Goal: Task Accomplishment & Management: Manage account settings

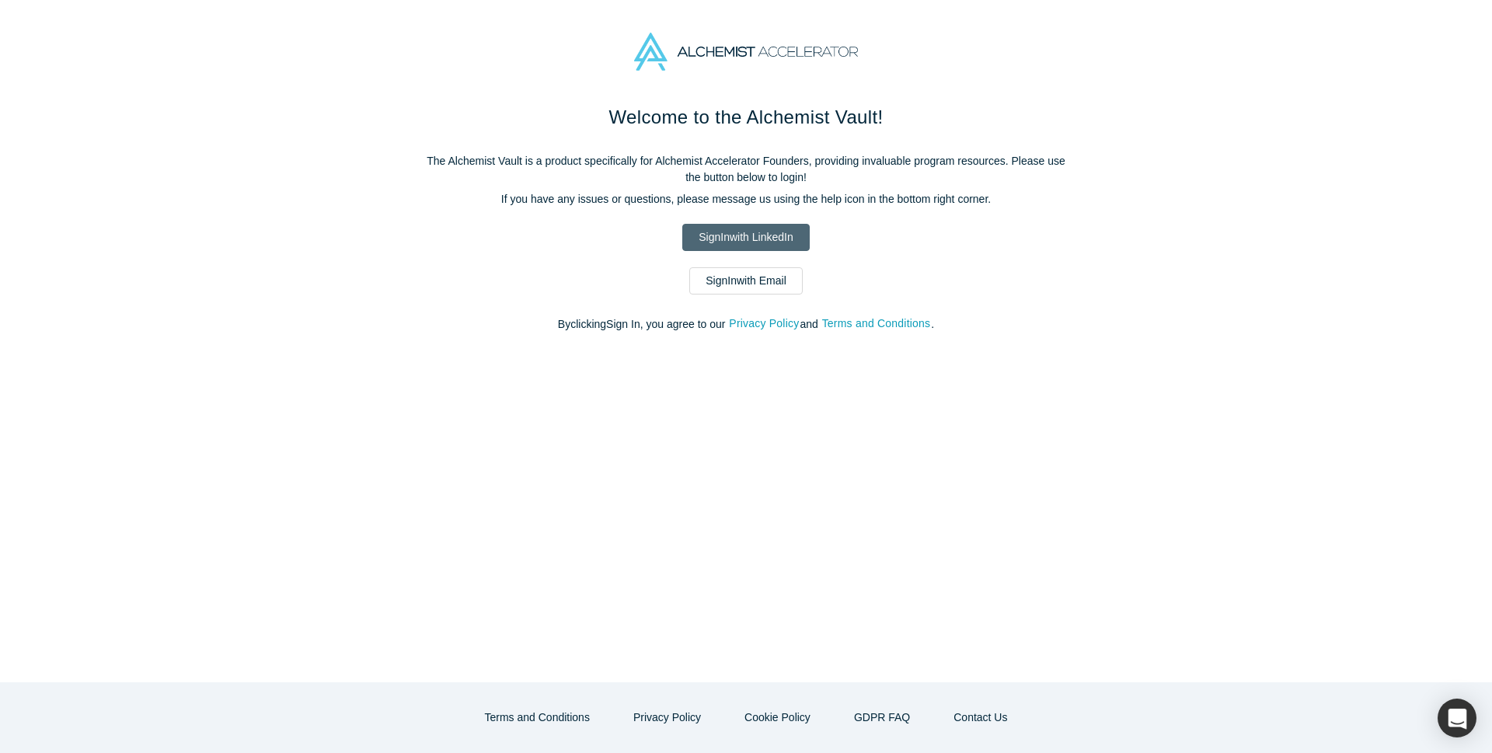
click at [797, 243] on link "Sign In with LinkedIn" at bounding box center [745, 237] width 127 height 27
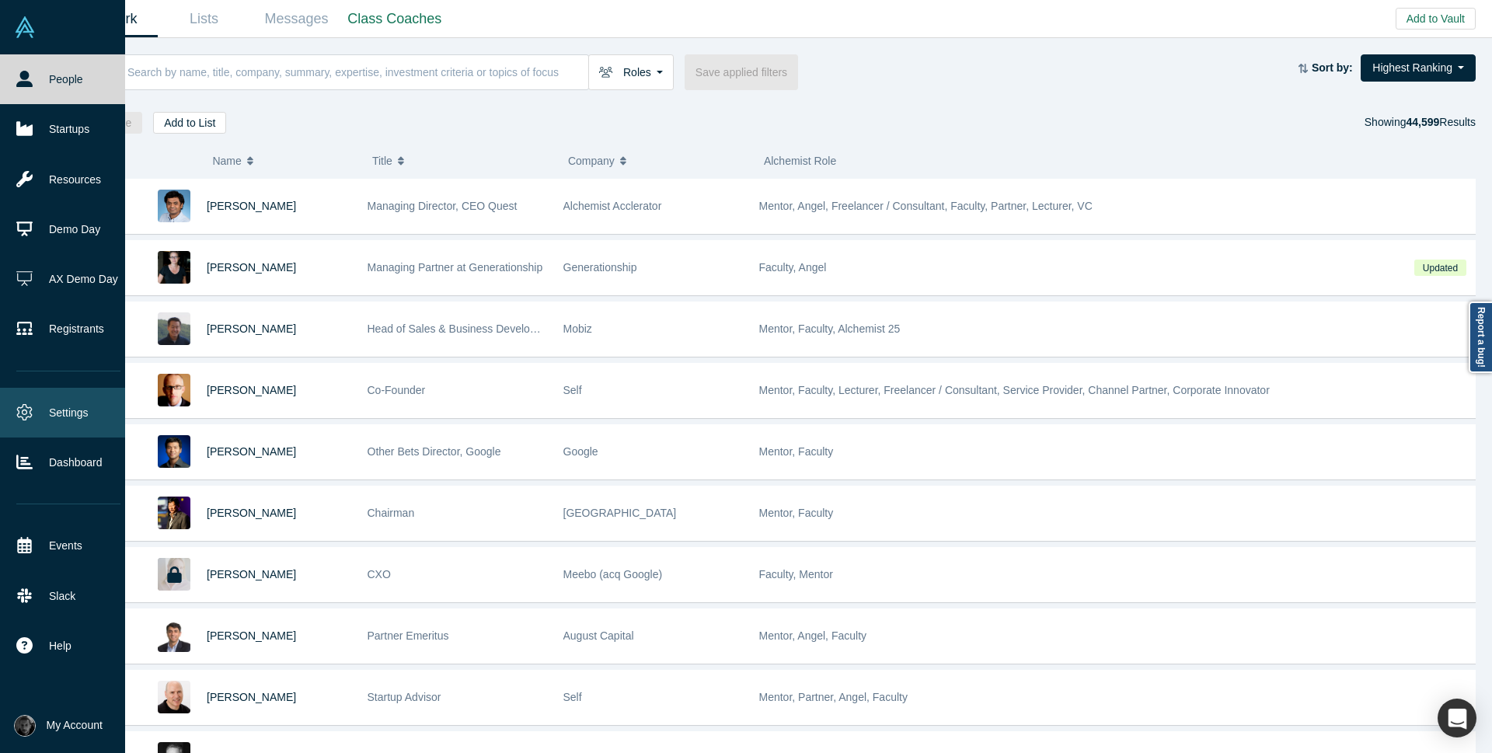
click at [75, 415] on link "Settings" at bounding box center [68, 413] width 137 height 50
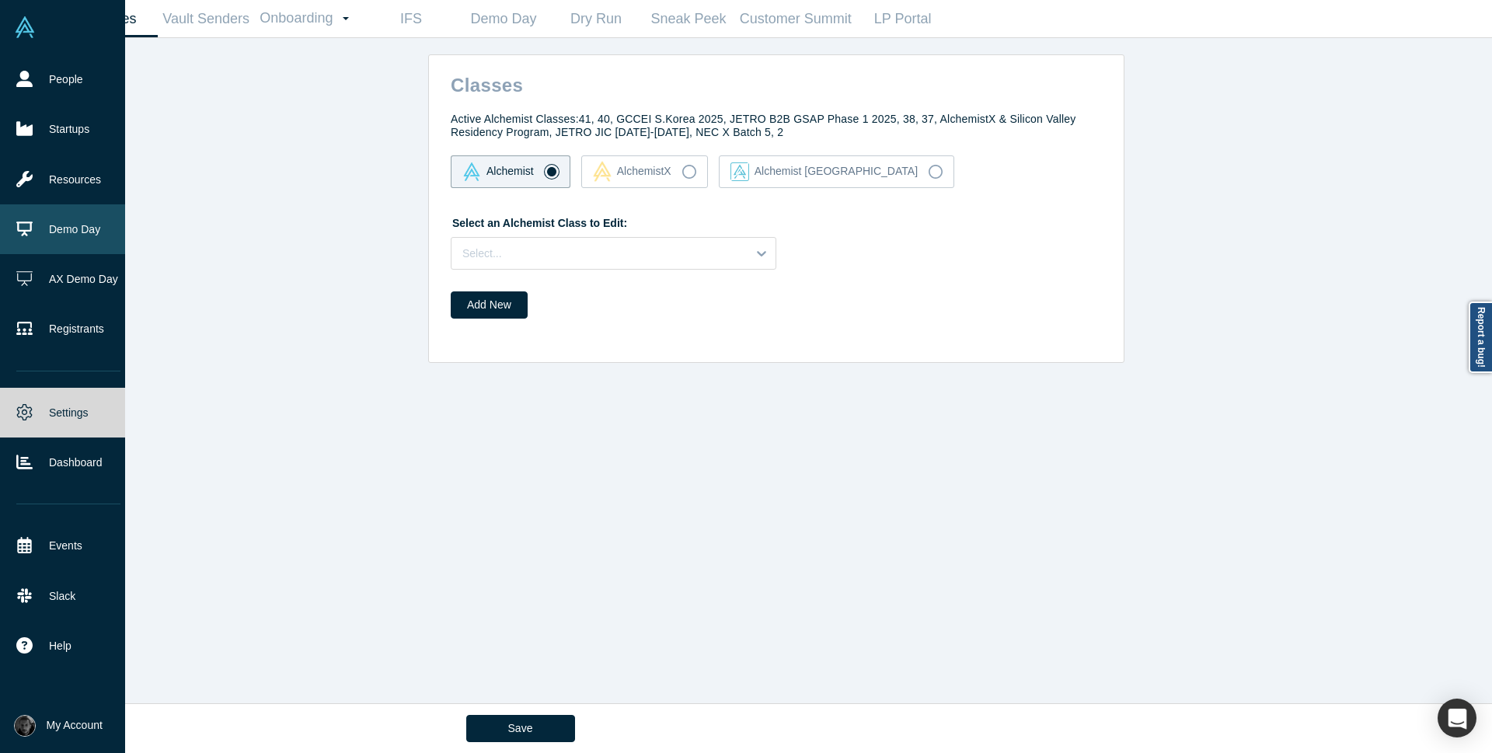
click at [49, 249] on link "Demo Day" at bounding box center [68, 229] width 137 height 50
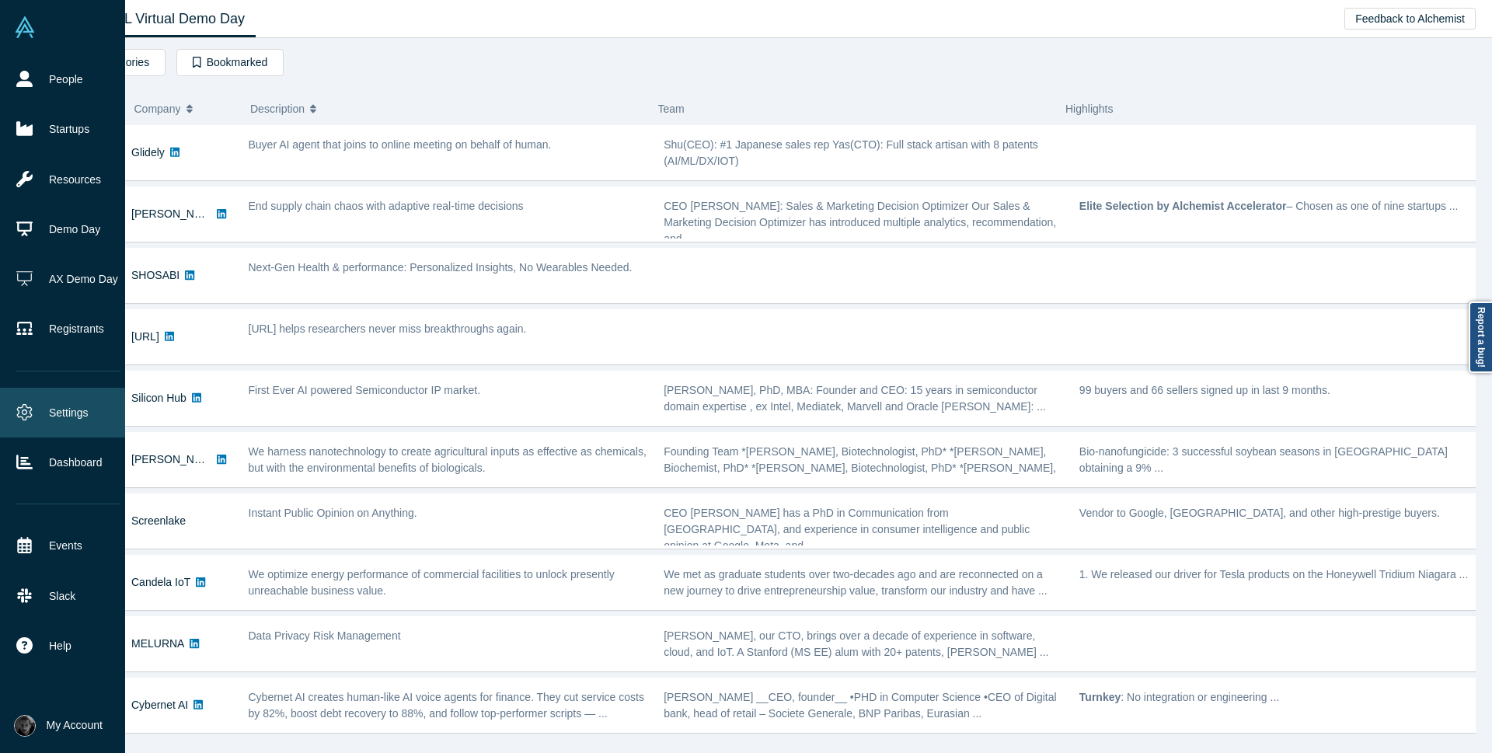
click at [74, 422] on link "Settings" at bounding box center [68, 413] width 137 height 50
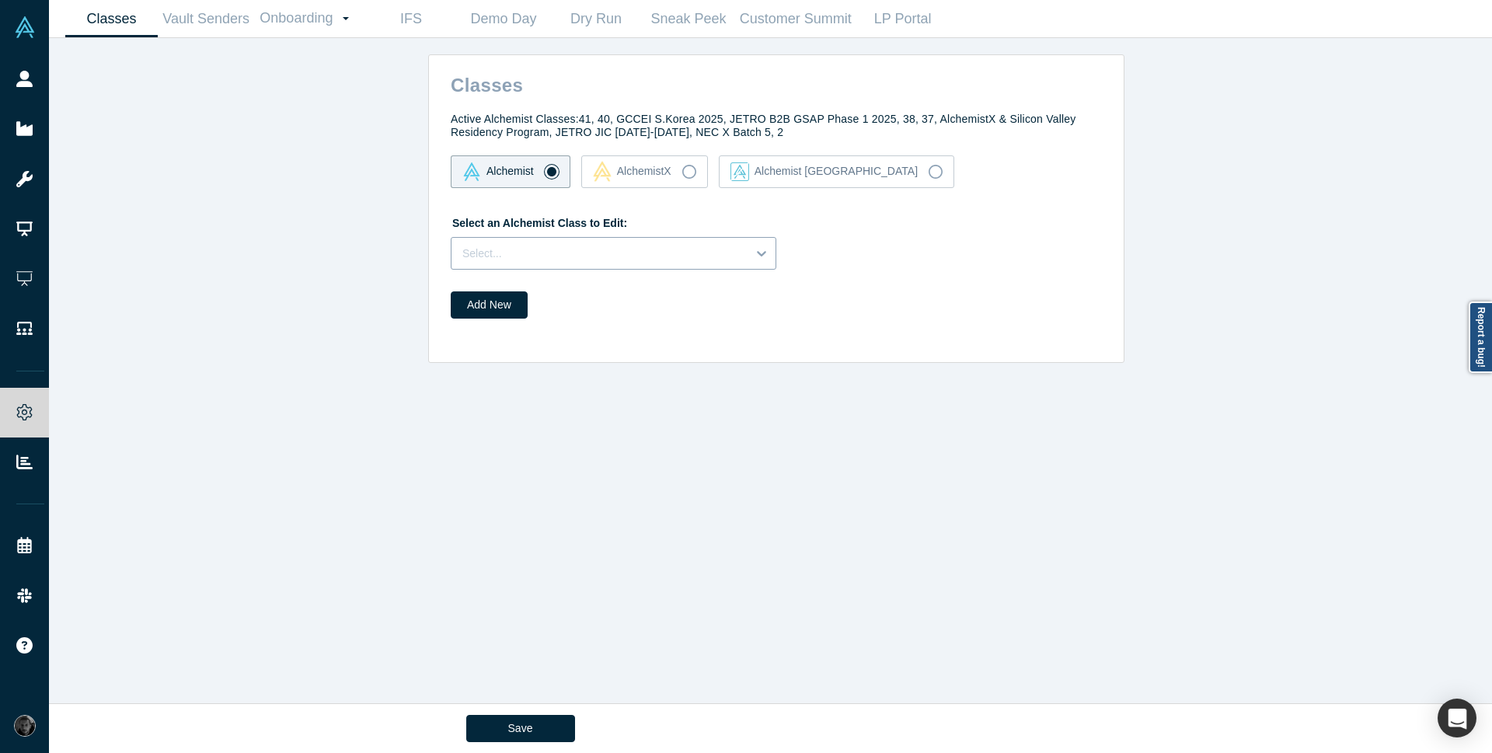
click at [602, 248] on div at bounding box center [598, 253] width 273 height 19
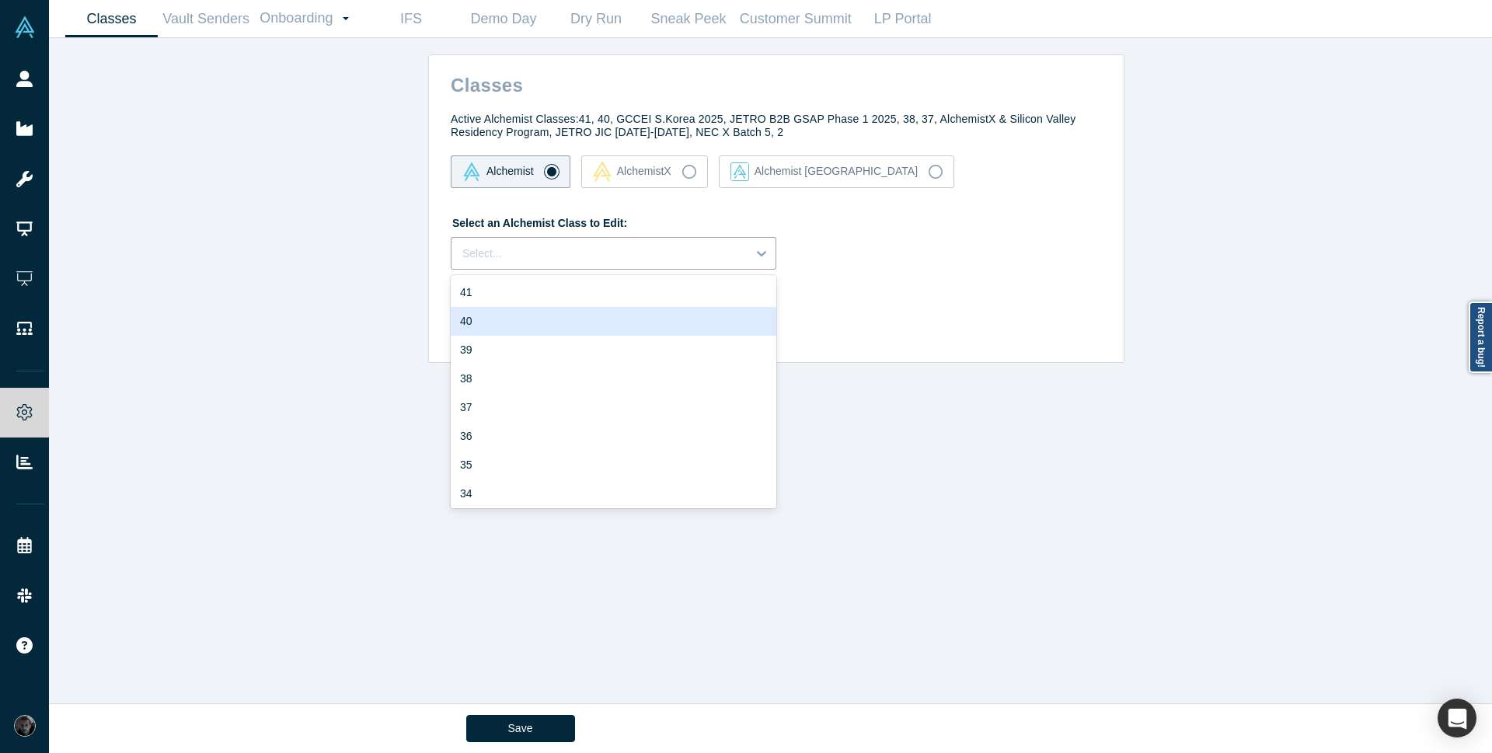
click at [570, 327] on div "40" at bounding box center [614, 321] width 326 height 29
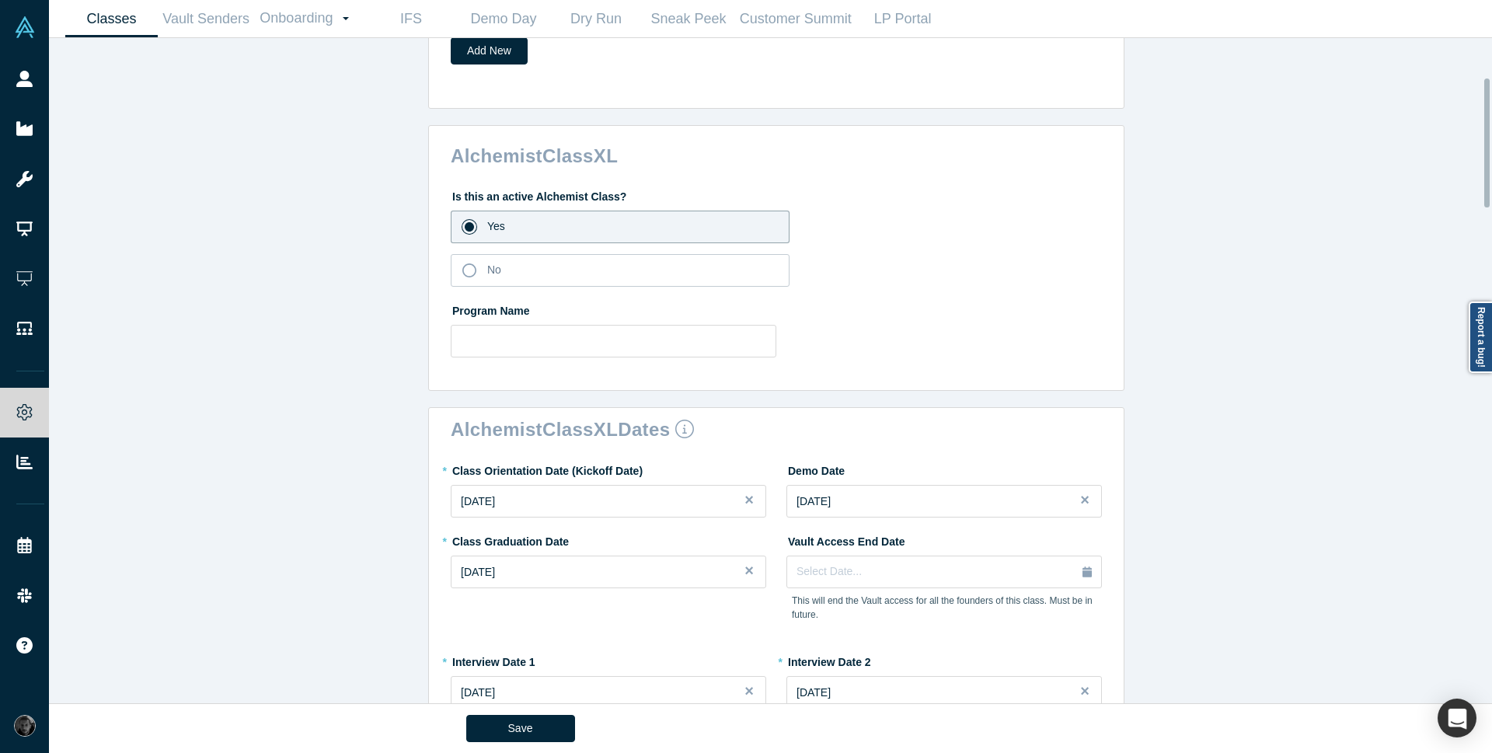
scroll to position [280, 0]
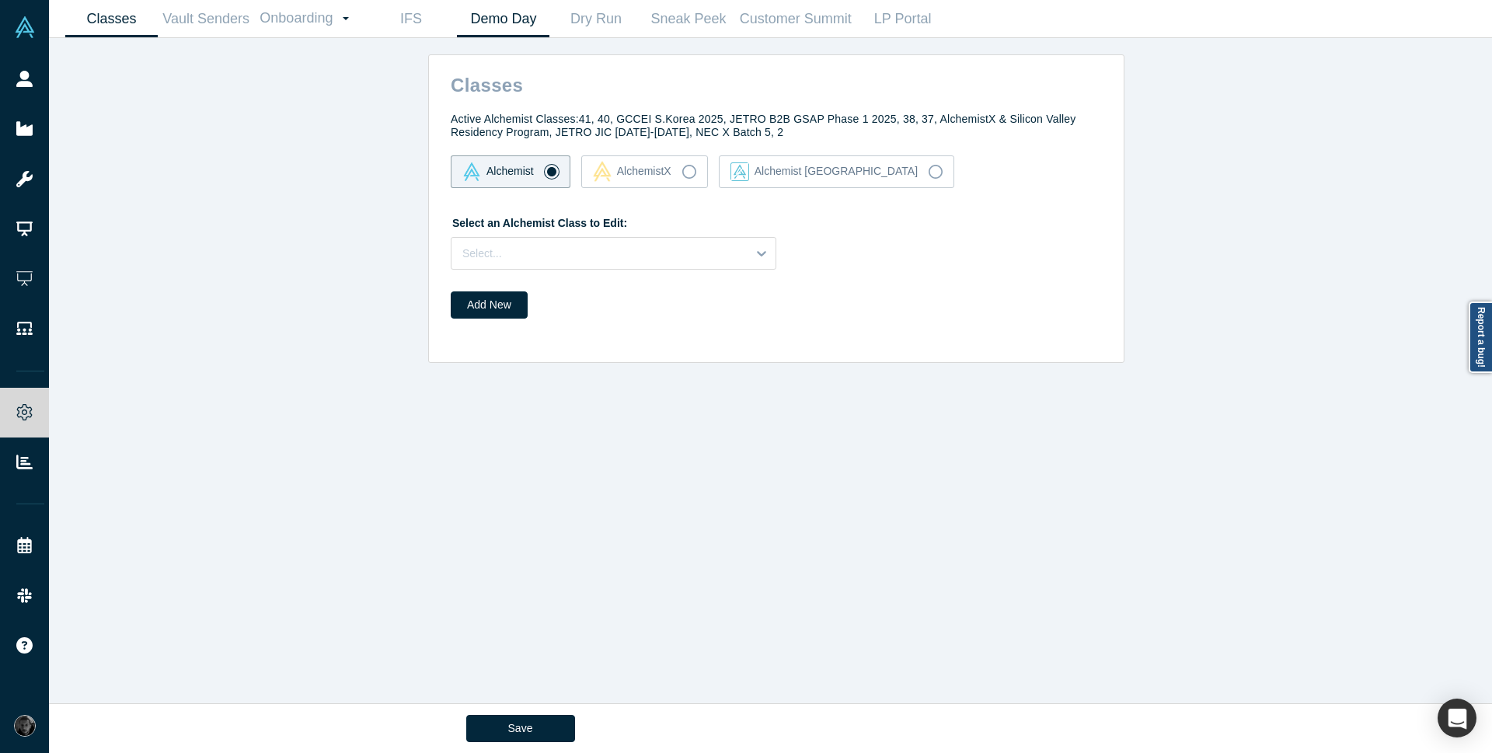
click at [478, 19] on link "Demo Day" at bounding box center [503, 19] width 92 height 37
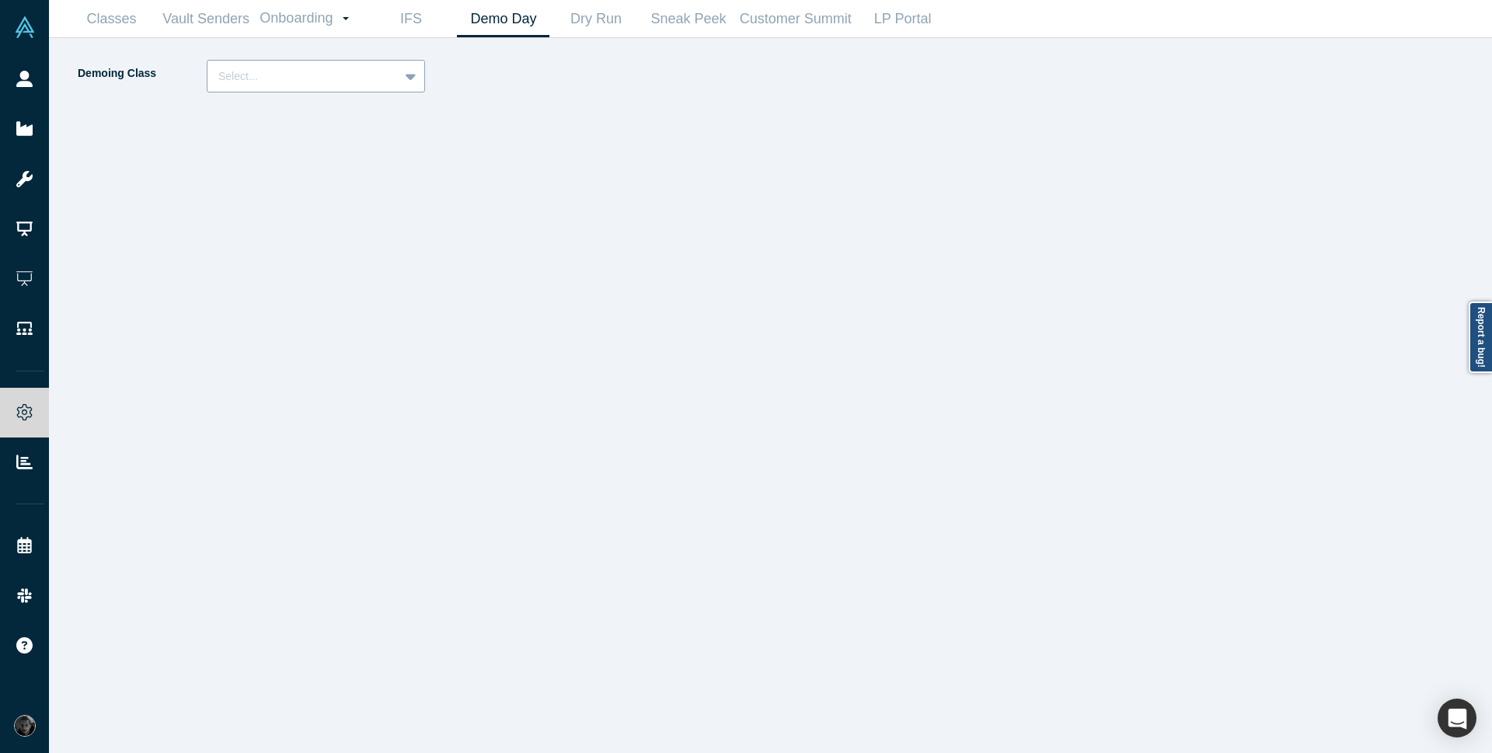
click at [395, 92] on div "Demoing Class Select..." at bounding box center [261, 82] width 370 height 44
click at [395, 87] on div "Select..." at bounding box center [302, 77] width 191 height 26
click at [705, 256] on div "Demoing Class Select..." at bounding box center [423, 406] width 695 height 693
click at [400, 77] on div at bounding box center [411, 76] width 25 height 28
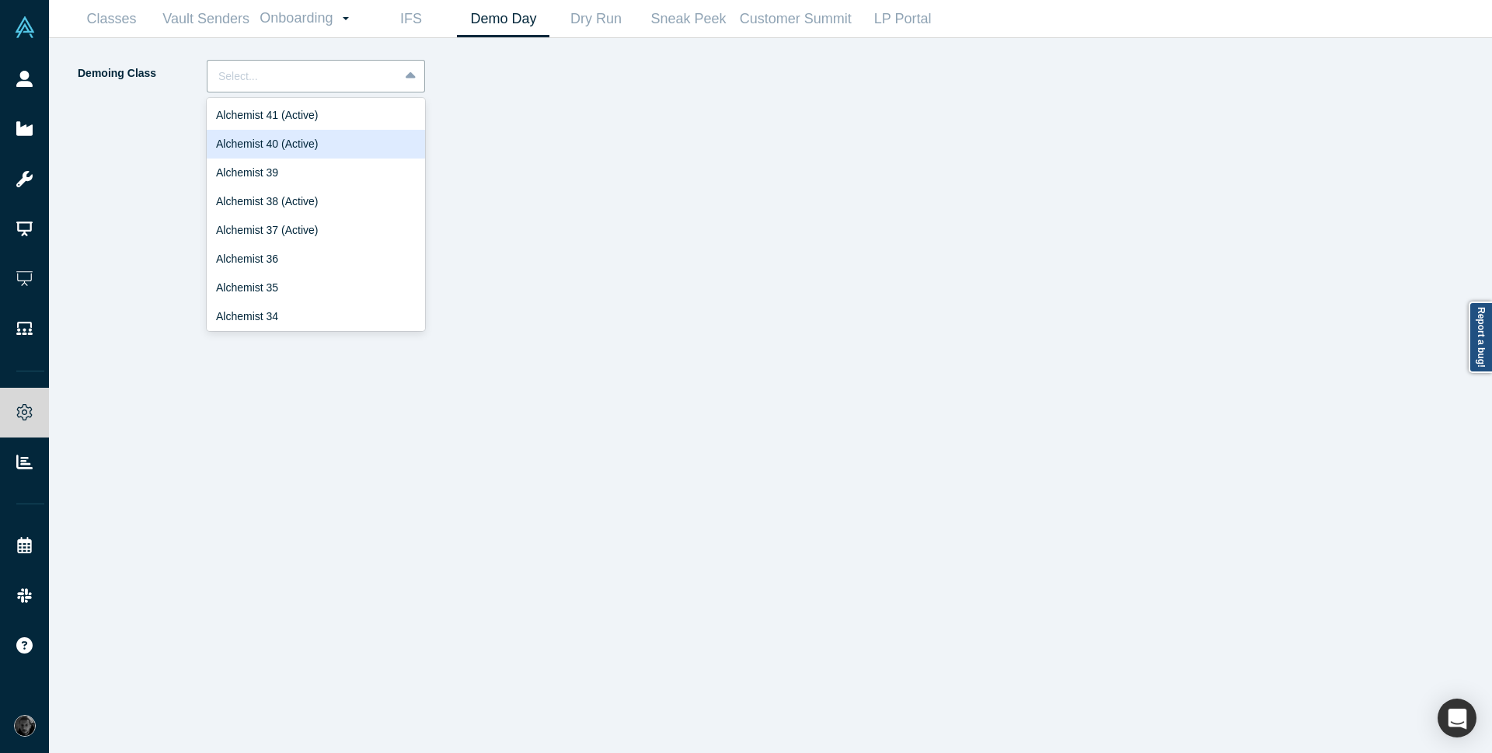
click at [351, 141] on div "Alchemist 40 (Active)" at bounding box center [316, 144] width 218 height 29
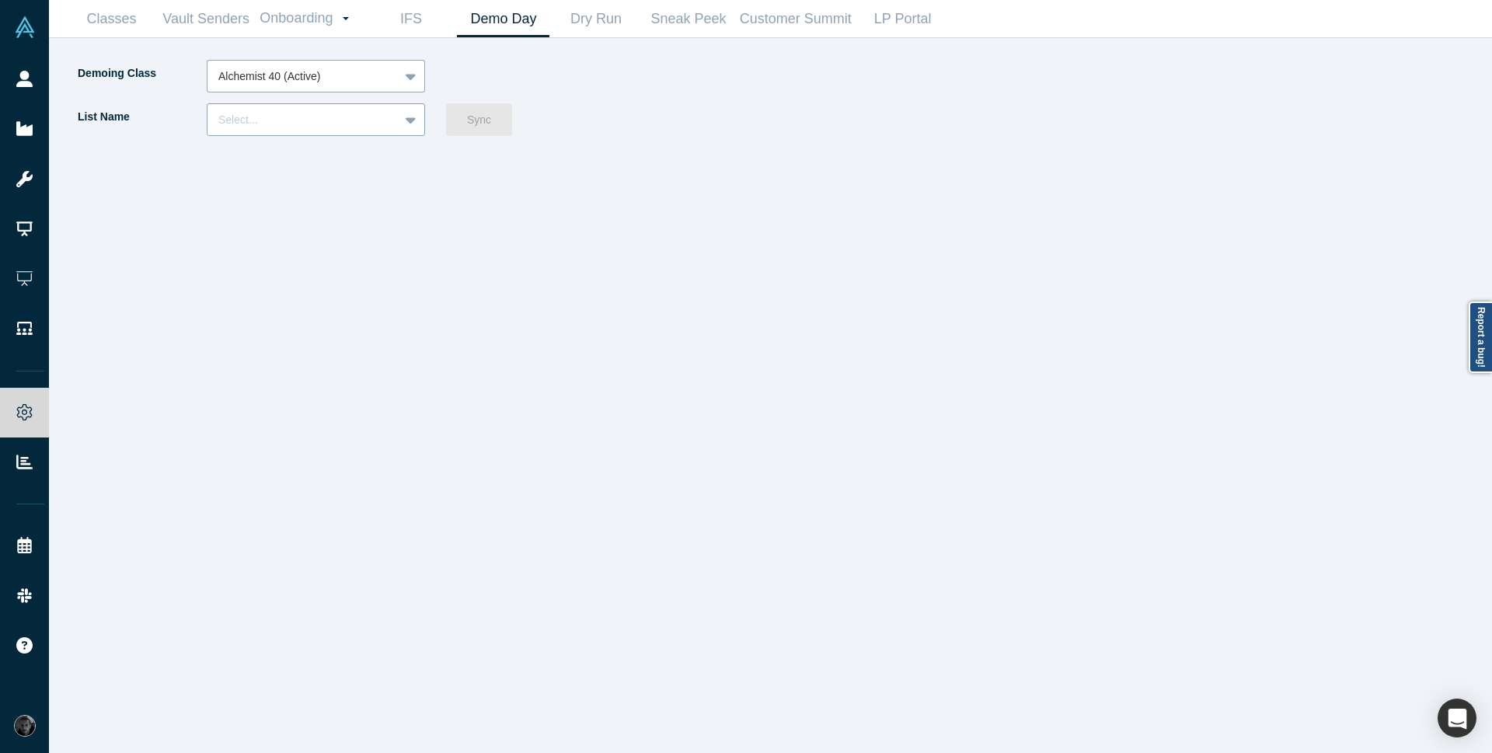
click at [417, 120] on div at bounding box center [411, 120] width 25 height 28
click at [775, 120] on div at bounding box center [1118, 406] width 695 height 693
click at [409, 126] on icon at bounding box center [411, 120] width 10 height 16
click at [743, 111] on div "List Name Select... Sync" at bounding box center [423, 125] width 695 height 44
